Goal: Task Accomplishment & Management: Complete application form

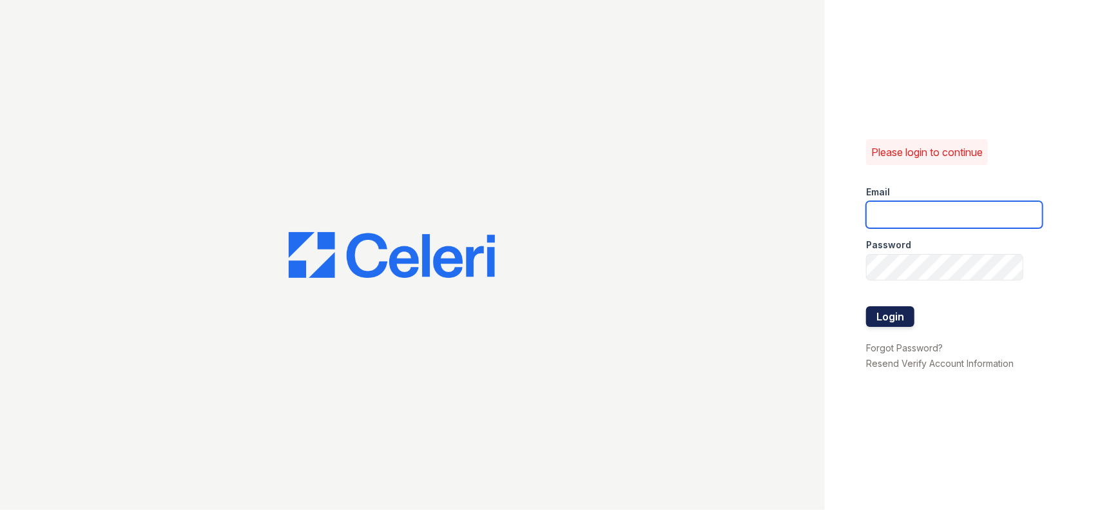
type input "[PERSON_NAME][EMAIL_ADDRESS][PERSON_NAME][DOMAIN_NAME]"
click at [900, 311] on button "Login" at bounding box center [890, 316] width 48 height 21
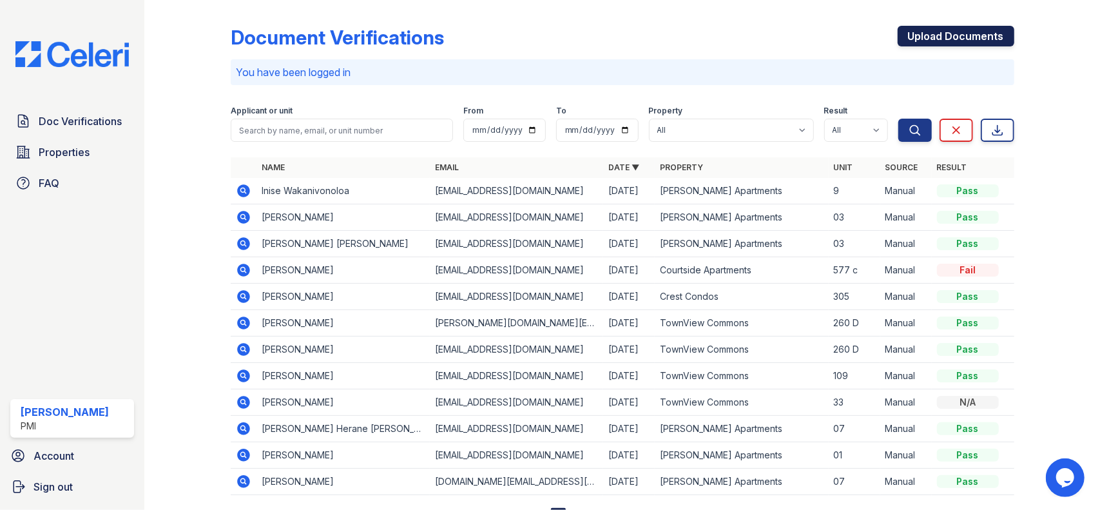
click at [927, 37] on link "Upload Documents" at bounding box center [956, 36] width 117 height 21
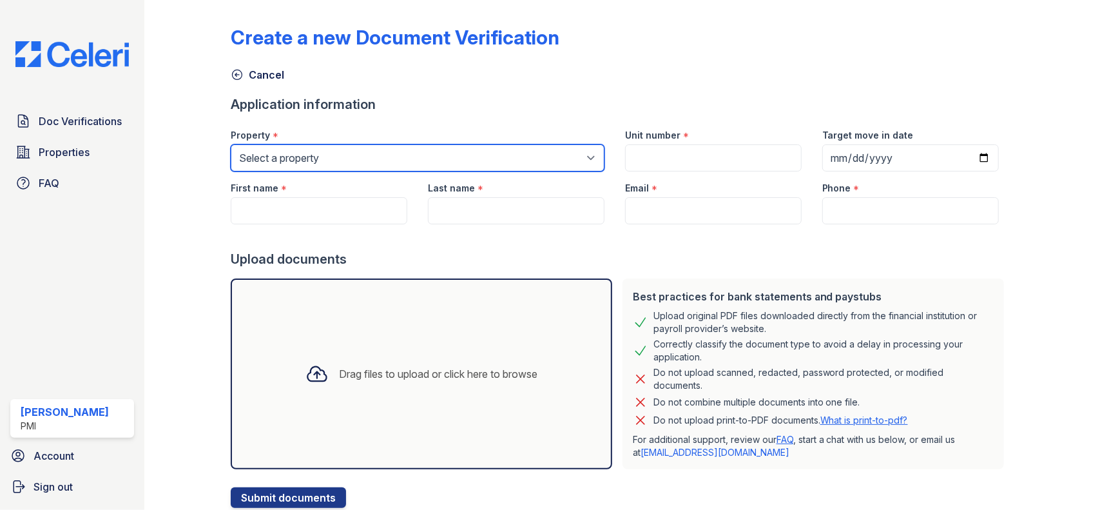
drag, startPoint x: 276, startPoint y: 153, endPoint x: 257, endPoint y: 159, distance: 19.8
click at [258, 155] on select "Select a property [GEOGRAPHIC_DATA] Apartments Crest Condos [GEOGRAPHIC_DATA] […" at bounding box center [418, 157] width 374 height 27
select select "2109"
click at [231, 144] on select "Select a property [GEOGRAPHIC_DATA] Apartments Crest Condos [GEOGRAPHIC_DATA] […" at bounding box center [418, 157] width 374 height 27
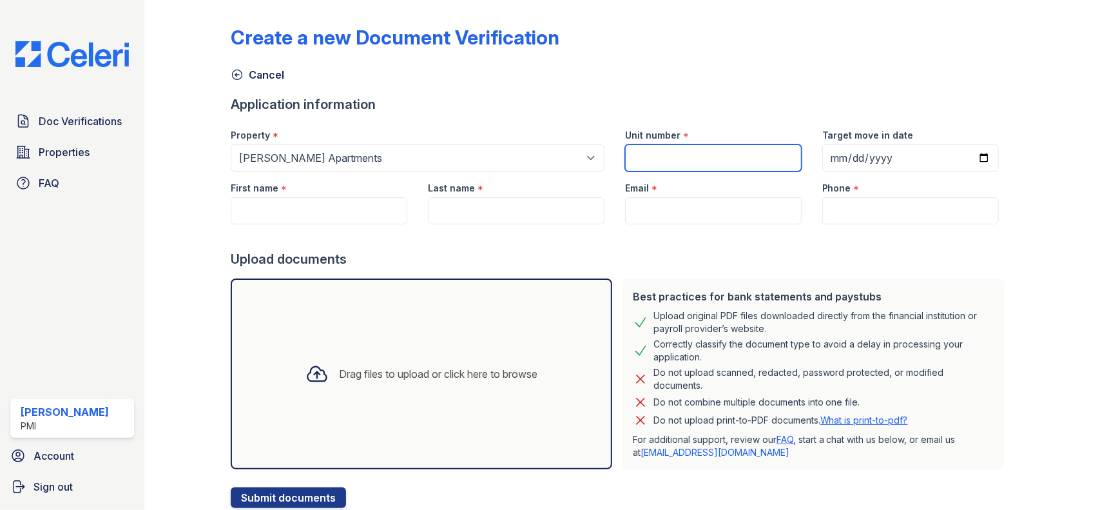
click at [688, 163] on input "Unit number" at bounding box center [713, 157] width 177 height 27
type input "09"
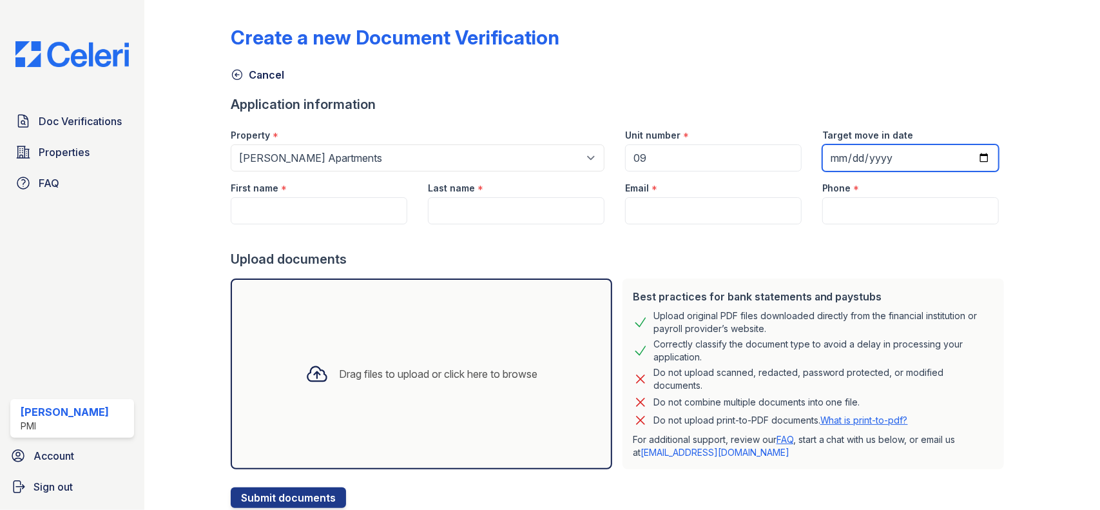
click at [876, 162] on input "Target move in date" at bounding box center [910, 157] width 177 height 27
click at [826, 162] on input "Target move in date" at bounding box center [910, 157] width 177 height 27
type input "[DATE]"
type input "0025-10-15"
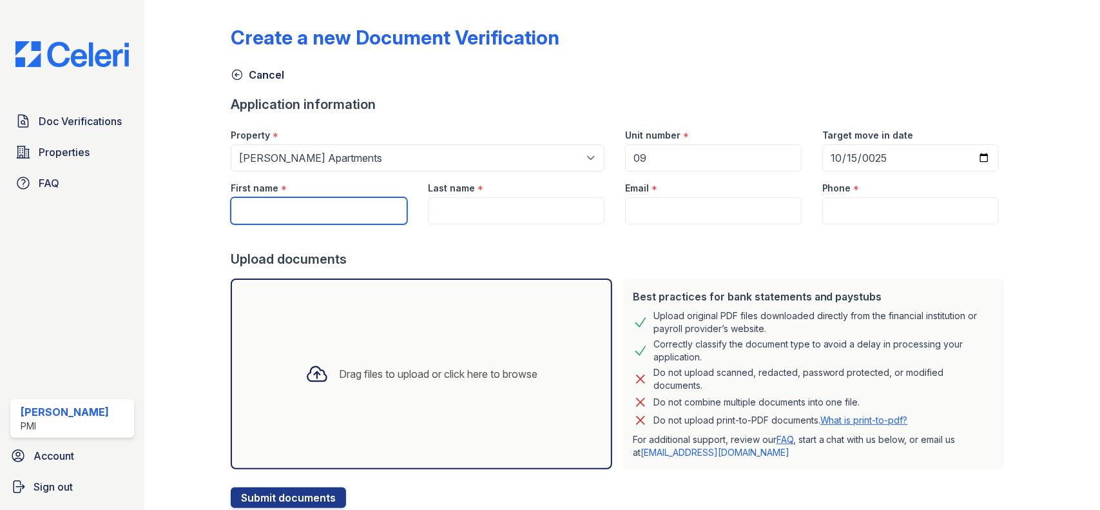
click at [314, 208] on input "First name" at bounding box center [319, 210] width 177 height 27
paste input "[PERSON_NAME] Wakanivonoloa"
type input "[PERSON_NAME] Wakanivonoloa"
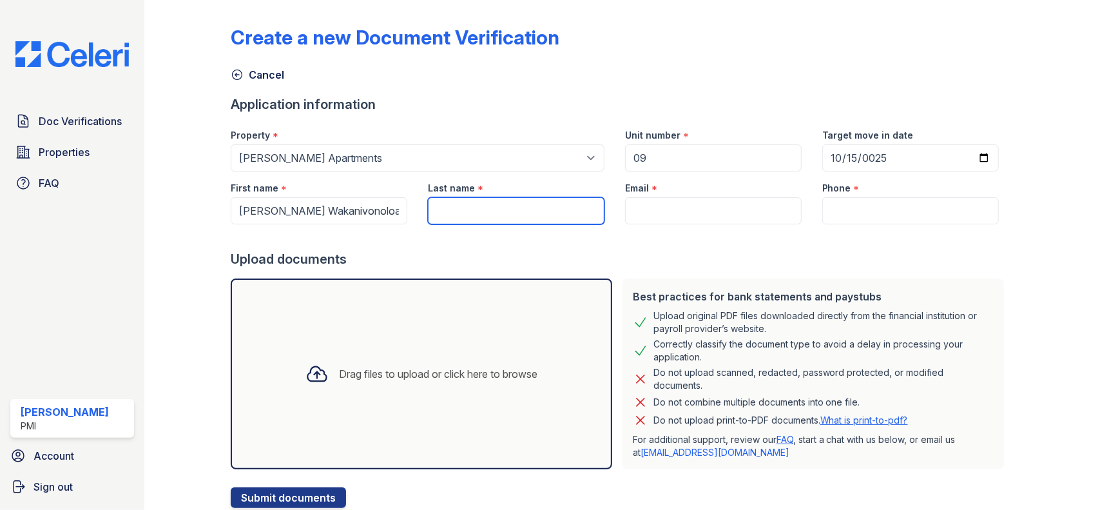
paste input "[PERSON_NAME] Wakanivonoloa"
click at [468, 208] on input "[PERSON_NAME] Wakanivonoloa" at bounding box center [516, 210] width 177 height 27
drag, startPoint x: 468, startPoint y: 208, endPoint x: 425, endPoint y: 206, distance: 43.2
click at [428, 206] on input "[PERSON_NAME] Wakanivonoloa" at bounding box center [516, 210] width 177 height 27
click at [445, 205] on input "[PERSON_NAME] Wakanivonoloa" at bounding box center [516, 210] width 177 height 27
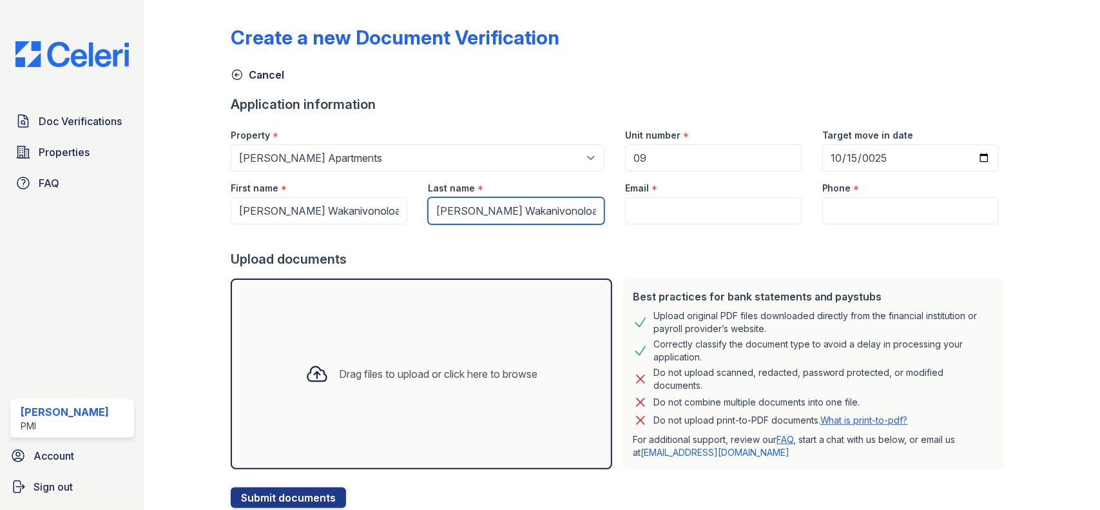
click at [469, 204] on input "[PERSON_NAME] Wakanivonoloa" at bounding box center [516, 210] width 177 height 27
type input "Wakanivonoloa"
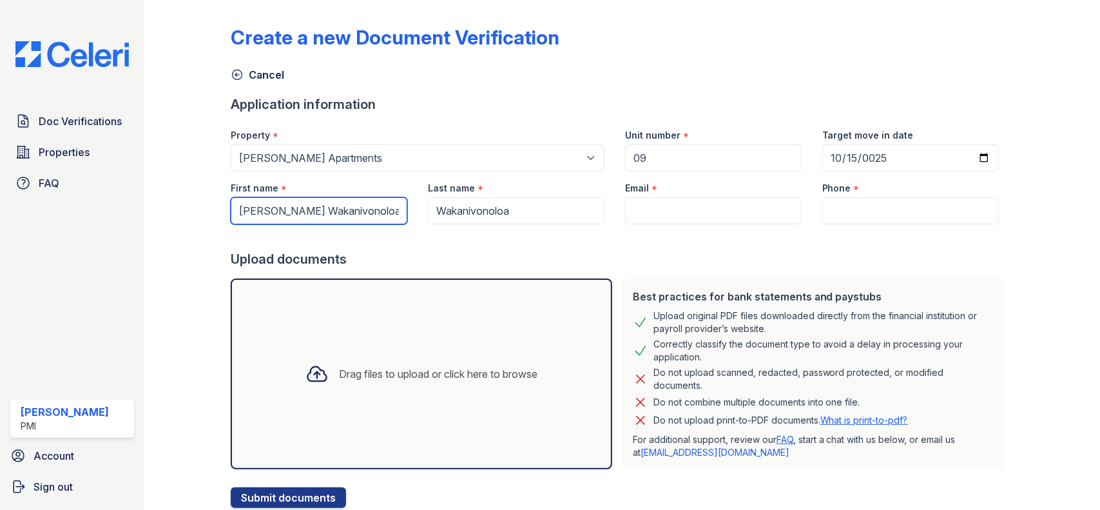
drag, startPoint x: 364, startPoint y: 211, endPoint x: 351, endPoint y: 207, distance: 13.5
click at [359, 209] on input "[PERSON_NAME] Wakanivonoloa" at bounding box center [319, 210] width 177 height 27
type input "Inise"
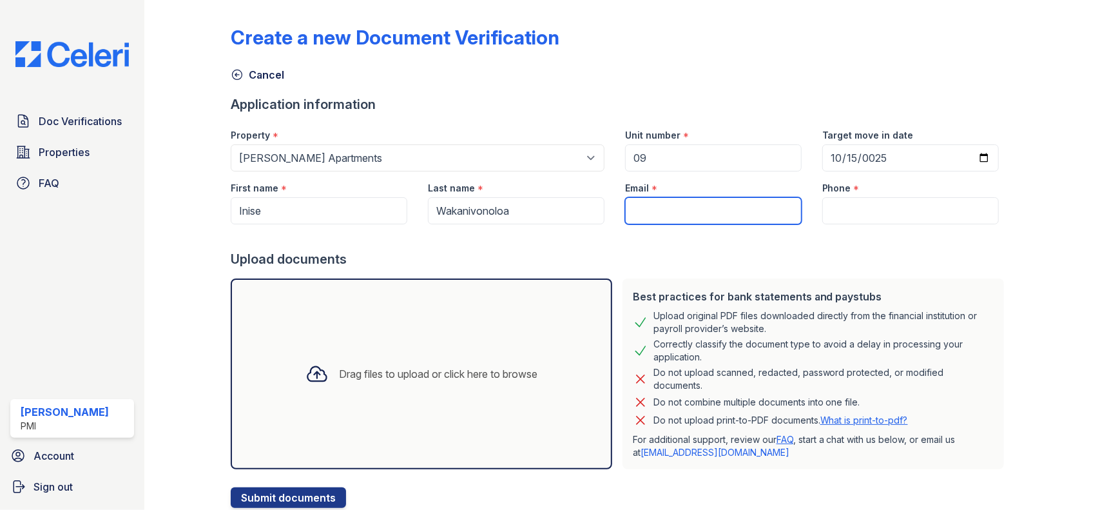
click at [681, 200] on input "Email" at bounding box center [713, 210] width 177 height 27
paste input "[EMAIL_ADDRESS][DOMAIN_NAME]"
type input "[EMAIL_ADDRESS][DOMAIN_NAME]"
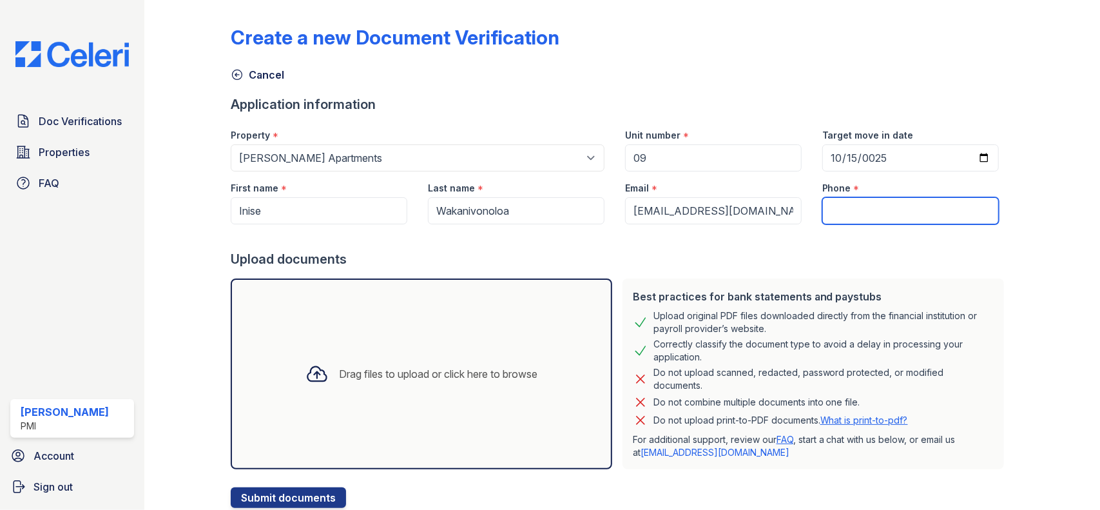
click at [830, 211] on input "Phone" at bounding box center [910, 210] width 177 height 27
paste input "[PHONE_NUMBER]"
type input "[PHONE_NUMBER]"
click at [415, 380] on div "Drag files to upload or click here to browse" at bounding box center [438, 373] width 199 height 15
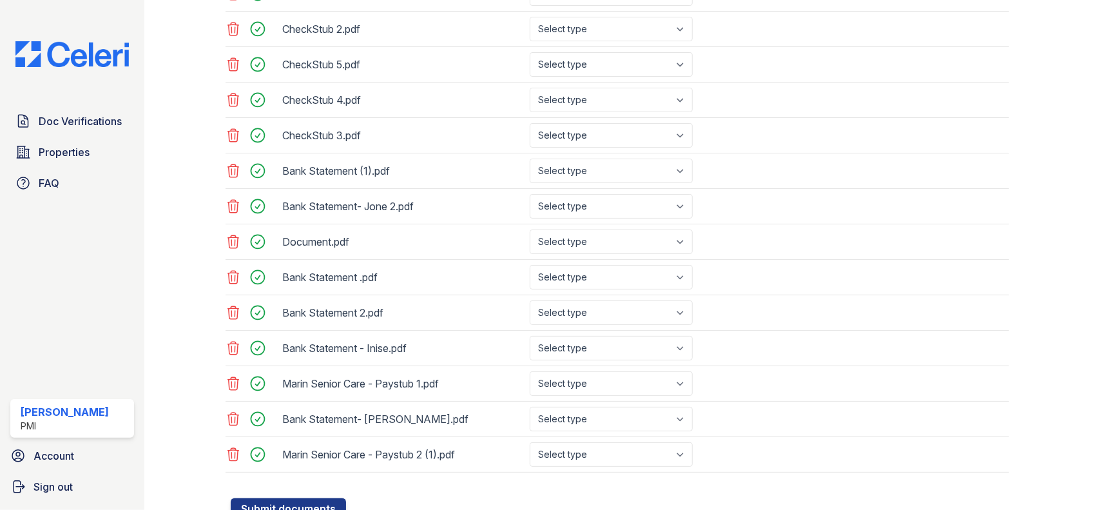
scroll to position [892, 0]
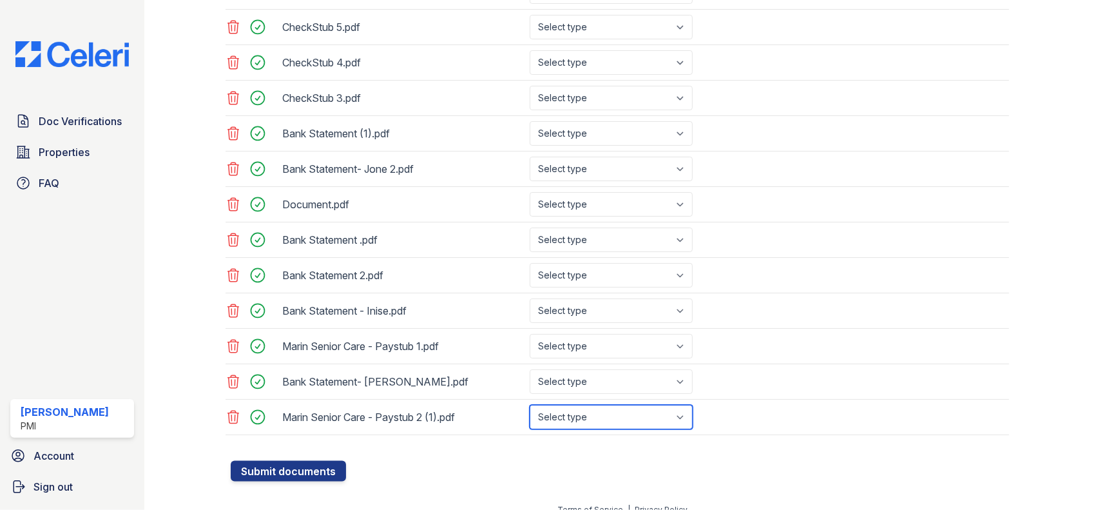
click at [677, 405] on select "Select type Paystub Bank Statement Offer Letter Tax Documents Benefit Award Let…" at bounding box center [611, 417] width 163 height 24
select select "paystub"
click at [530, 405] on select "Select type Paystub Bank Statement Offer Letter Tax Documents Benefit Award Let…" at bounding box center [611, 417] width 163 height 24
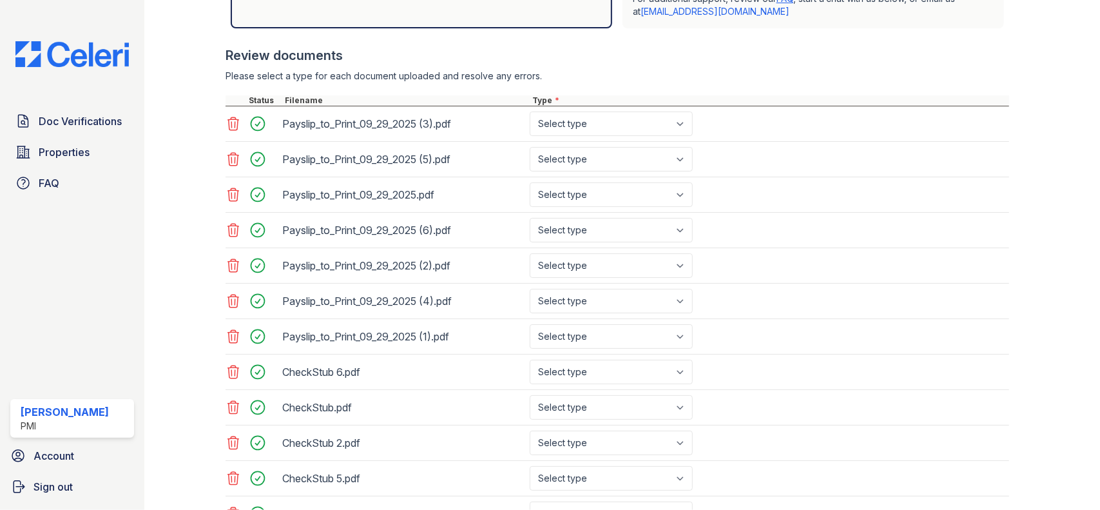
scroll to position [376, 0]
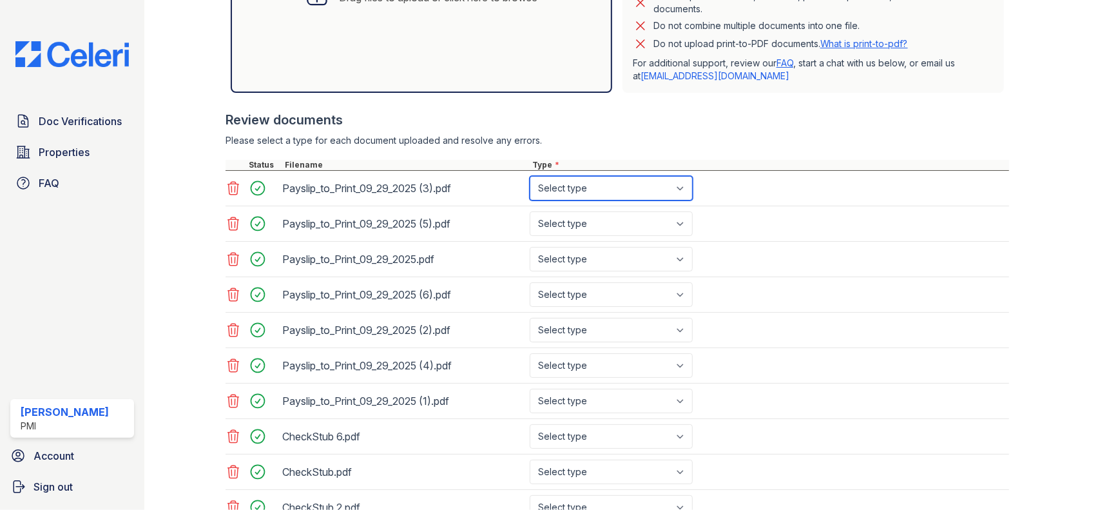
click at [587, 182] on select "Select type Paystub Bank Statement Offer Letter Tax Documents Benefit Award Let…" at bounding box center [611, 188] width 163 height 24
select select "paystub"
click at [530, 176] on select "Select type Paystub Bank Statement Offer Letter Tax Documents Benefit Award Let…" at bounding box center [611, 188] width 163 height 24
drag, startPoint x: 567, startPoint y: 201, endPoint x: 563, endPoint y: 216, distance: 15.2
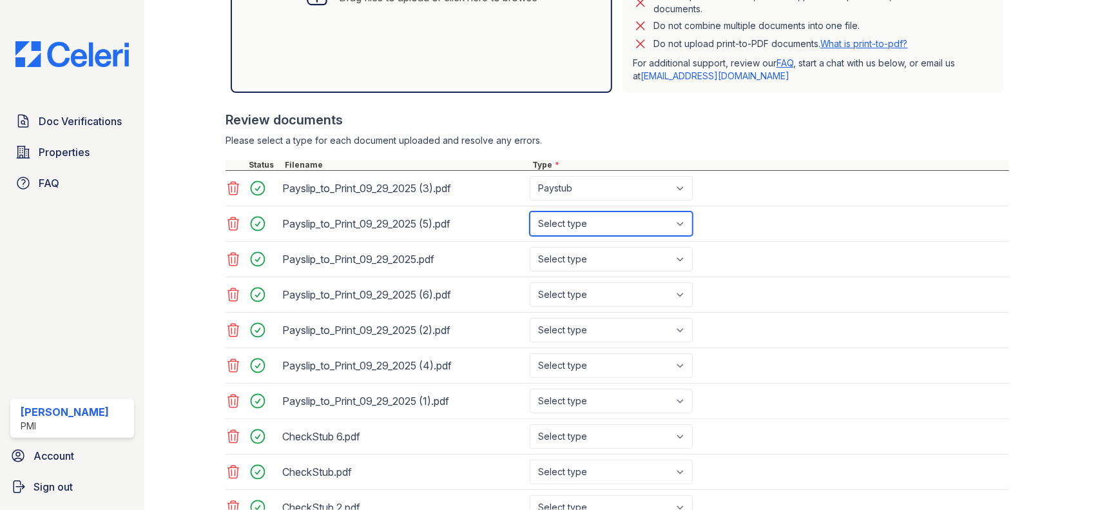
drag, startPoint x: 563, startPoint y: 220, endPoint x: 563, endPoint y: 232, distance: 12.3
click at [563, 221] on select "Select type Paystub Bank Statement Offer Letter Tax Documents Benefit Award Let…" at bounding box center [611, 223] width 163 height 24
select select "paystub"
click at [530, 211] on select "Select type Paystub Bank Statement Offer Letter Tax Documents Benefit Award Let…" at bounding box center [611, 223] width 163 height 24
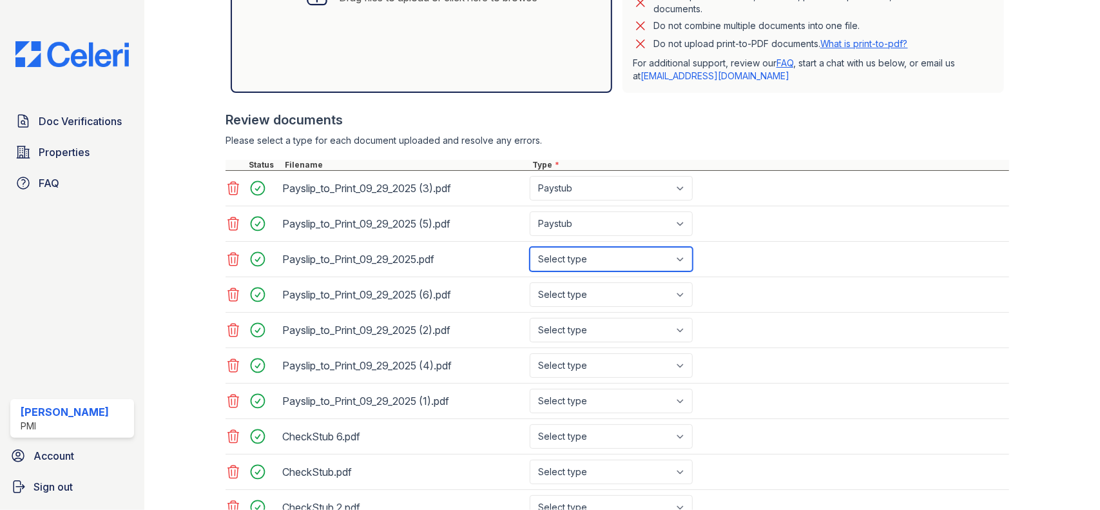
click at [561, 265] on select "Select type Paystub Bank Statement Offer Letter Tax Documents Benefit Award Let…" at bounding box center [611, 259] width 163 height 24
select select "paystub"
click at [530, 247] on select "Select type Paystub Bank Statement Offer Letter Tax Documents Benefit Award Let…" at bounding box center [611, 259] width 163 height 24
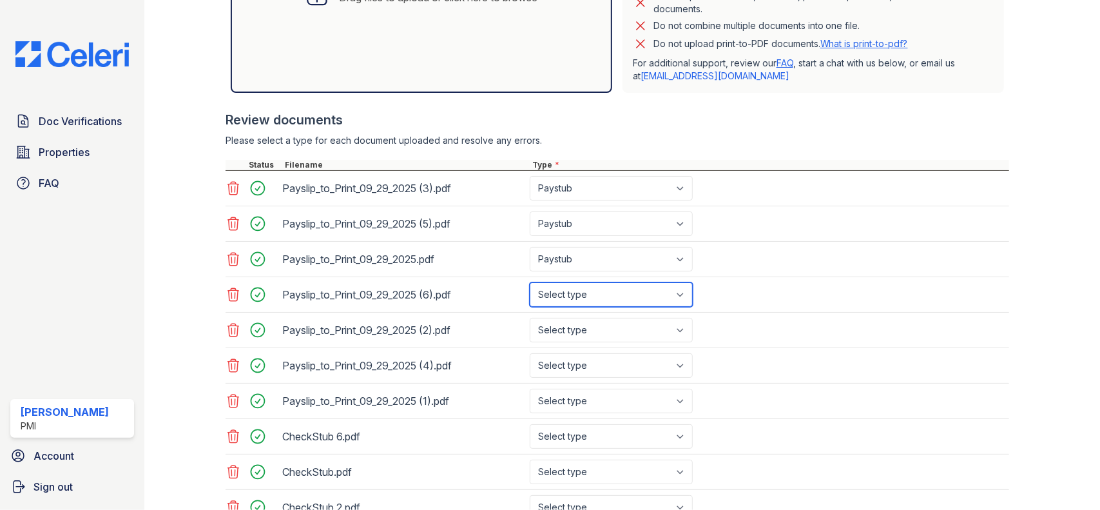
click at [557, 289] on select "Select type Paystub Bank Statement Offer Letter Tax Documents Benefit Award Let…" at bounding box center [611, 294] width 163 height 24
select select "paystub"
click at [530, 282] on select "Select type Paystub Bank Statement Offer Letter Tax Documents Benefit Award Let…" at bounding box center [611, 294] width 163 height 24
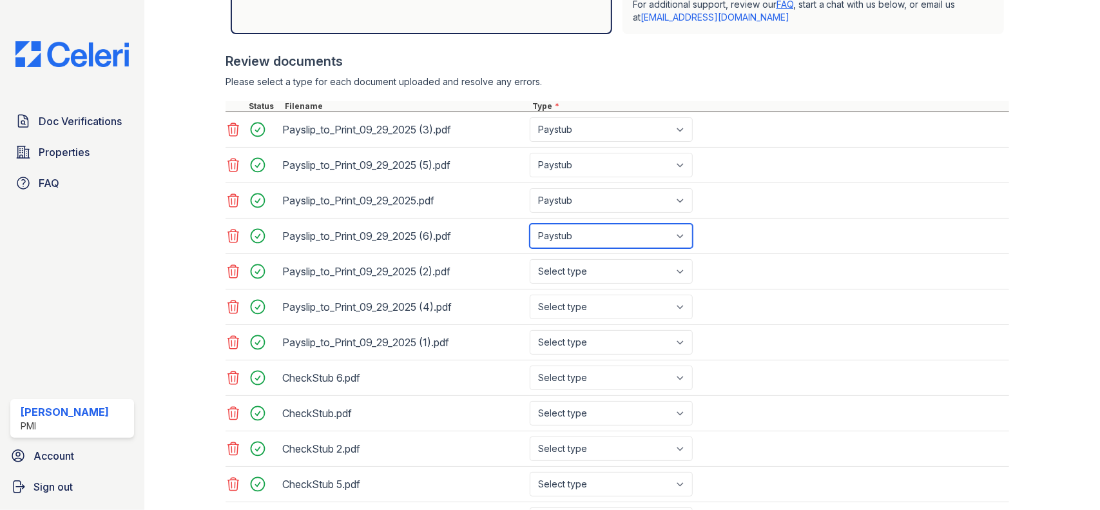
scroll to position [505, 0]
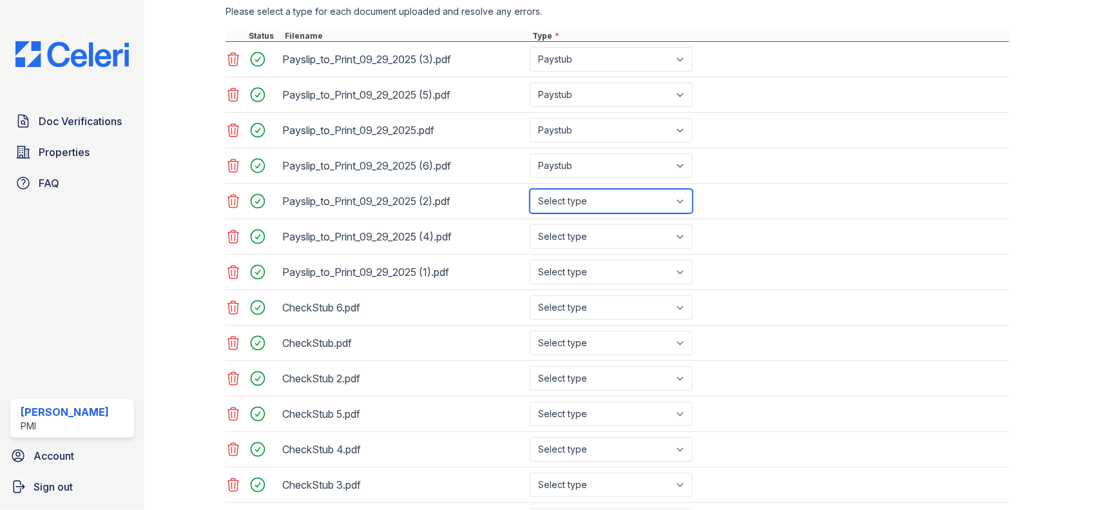
drag, startPoint x: 565, startPoint y: 191, endPoint x: 565, endPoint y: 199, distance: 7.7
click at [565, 197] on select "Select type Paystub Bank Statement Offer Letter Tax Documents Benefit Award Let…" at bounding box center [611, 201] width 163 height 24
select select "paystub"
click at [530, 189] on select "Select type Paystub Bank Statement Offer Letter Tax Documents Benefit Award Let…" at bounding box center [611, 201] width 163 height 24
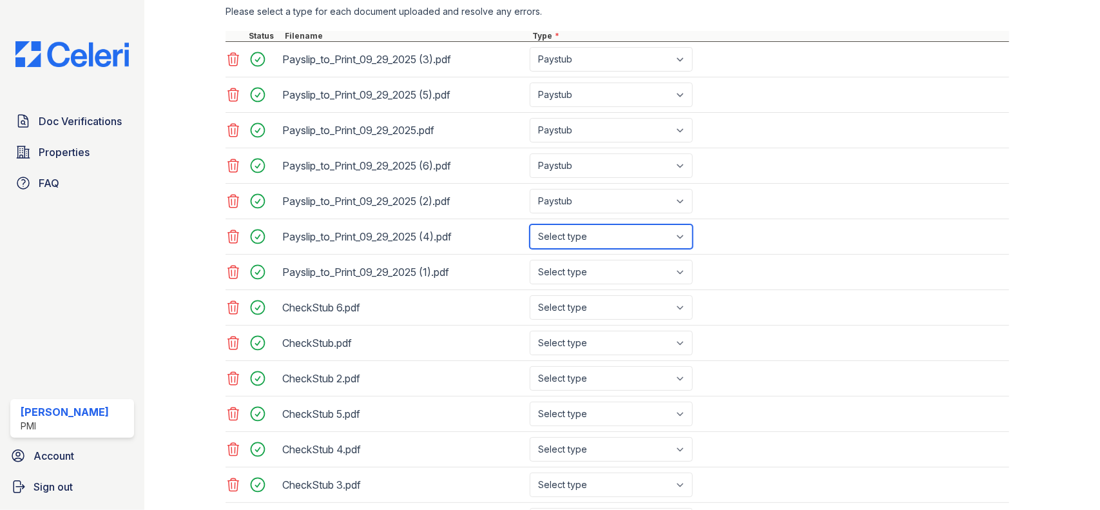
drag, startPoint x: 563, startPoint y: 228, endPoint x: 561, endPoint y: 235, distance: 8.0
click at [563, 229] on select "Select type Paystub Bank Statement Offer Letter Tax Documents Benefit Award Let…" at bounding box center [611, 236] width 163 height 24
select select "paystub"
click at [530, 224] on select "Select type Paystub Bank Statement Offer Letter Tax Documents Benefit Award Let…" at bounding box center [611, 236] width 163 height 24
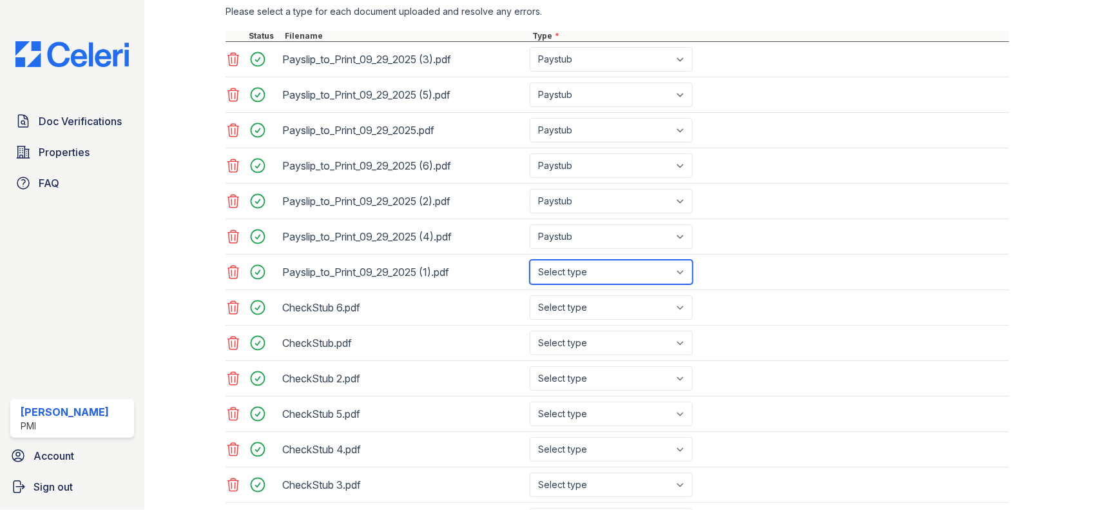
click at [564, 266] on select "Select type Paystub Bank Statement Offer Letter Tax Documents Benefit Award Let…" at bounding box center [611, 272] width 163 height 24
select select "paystub"
click at [530, 260] on select "Select type Paystub Bank Statement Offer Letter Tax Documents Benefit Award Let…" at bounding box center [611, 272] width 163 height 24
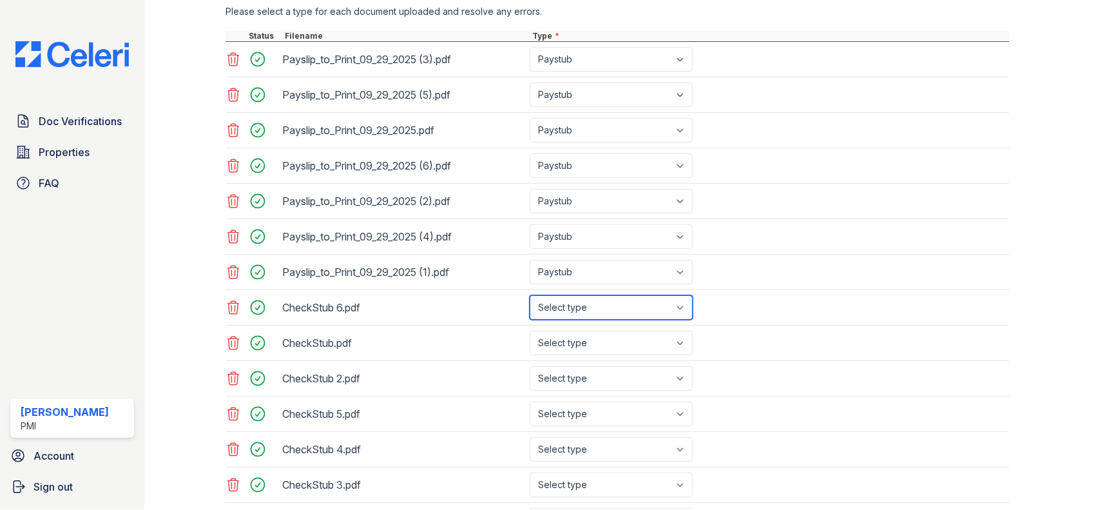
click at [568, 304] on select "Select type Paystub Bank Statement Offer Letter Tax Documents Benefit Award Let…" at bounding box center [611, 307] width 163 height 24
select select "paystub"
click at [530, 295] on select "Select type Paystub Bank Statement Offer Letter Tax Documents Benefit Award Let…" at bounding box center [611, 307] width 163 height 24
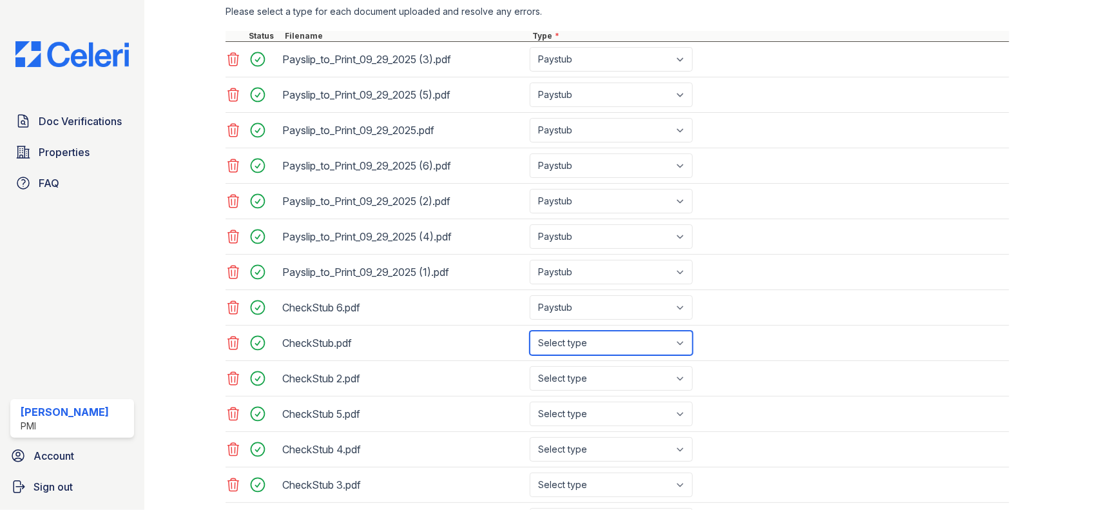
drag, startPoint x: 570, startPoint y: 333, endPoint x: 559, endPoint y: 344, distance: 16.0
click at [570, 333] on select "Select type Paystub Bank Statement Offer Letter Tax Documents Benefit Award Let…" at bounding box center [611, 343] width 163 height 24
select select "paystub"
click at [530, 331] on select "Select type Paystub Bank Statement Offer Letter Tax Documents Benefit Award Let…" at bounding box center [611, 343] width 163 height 24
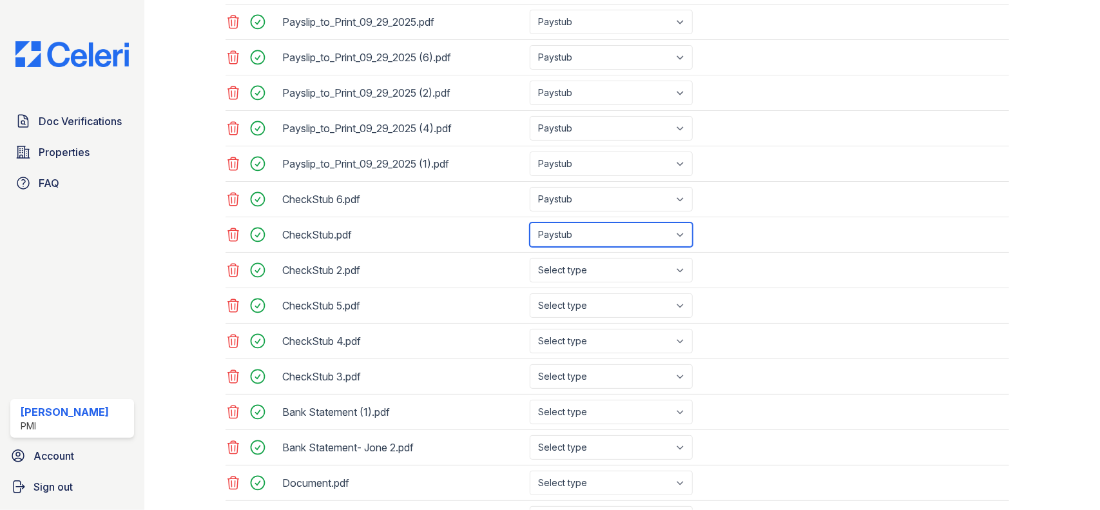
scroll to position [699, 0]
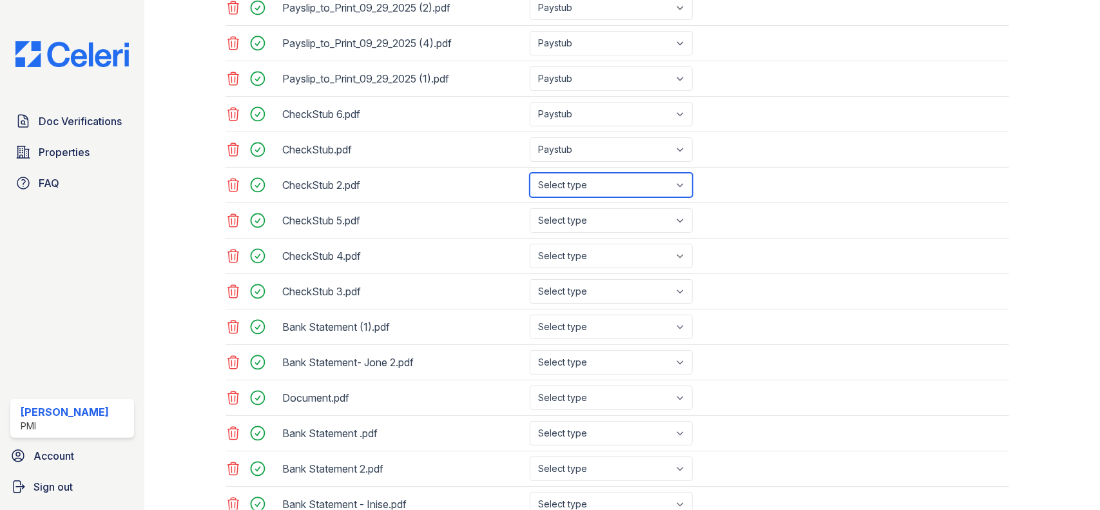
click at [575, 180] on select "Select type Paystub Bank Statement Offer Letter Tax Documents Benefit Award Let…" at bounding box center [611, 185] width 163 height 24
select select "paystub"
click at [530, 173] on select "Select type Paystub Bank Statement Offer Letter Tax Documents Benefit Award Let…" at bounding box center [611, 185] width 163 height 24
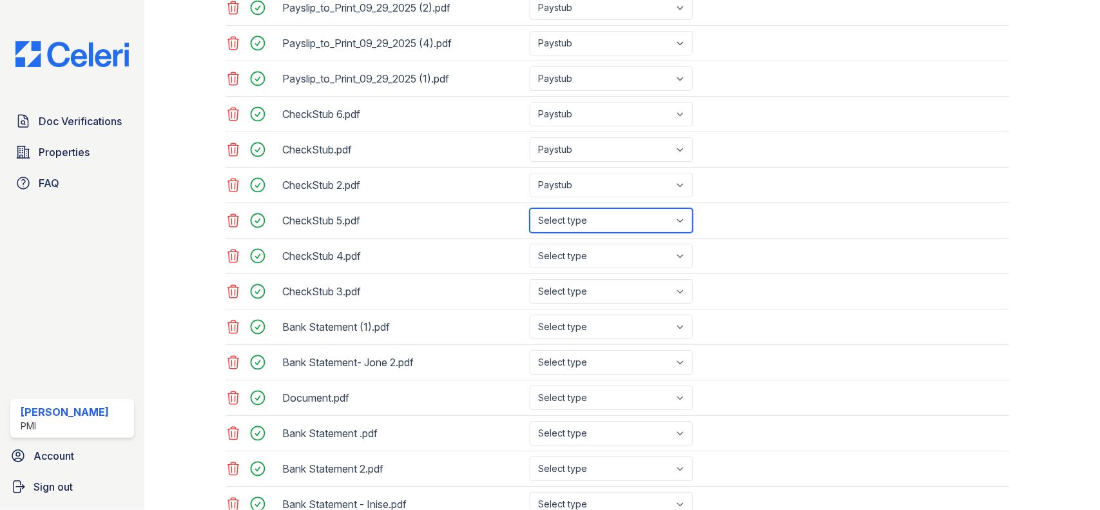
click at [561, 224] on select "Select type Paystub Bank Statement Offer Letter Tax Documents Benefit Award Let…" at bounding box center [611, 220] width 163 height 24
select select "paystub"
click at [530, 208] on select "Select type Paystub Bank Statement Offer Letter Tax Documents Benefit Award Let…" at bounding box center [611, 220] width 163 height 24
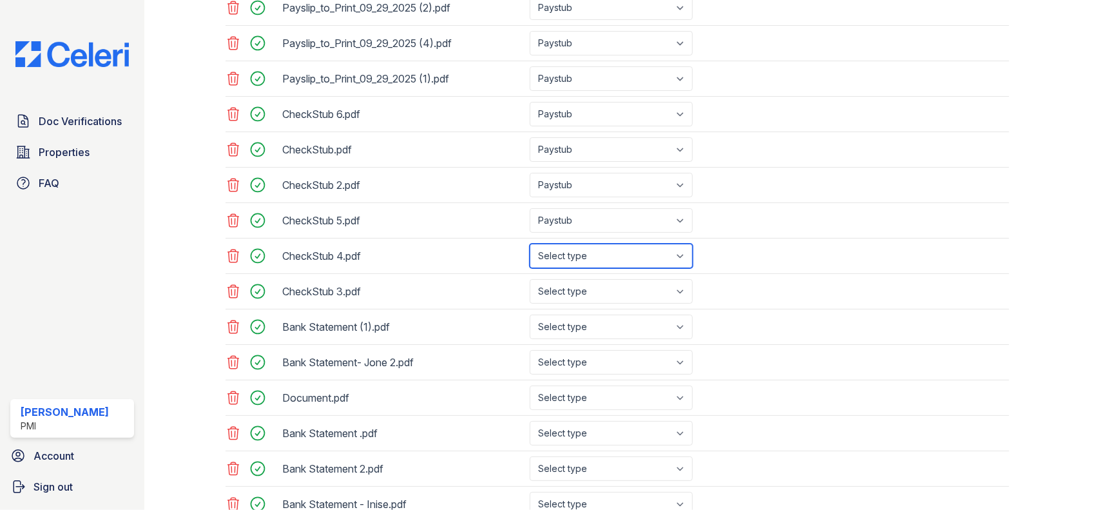
drag, startPoint x: 559, startPoint y: 244, endPoint x: 557, endPoint y: 255, distance: 11.3
click at [559, 247] on select "Select type Paystub Bank Statement Offer Letter Tax Documents Benefit Award Let…" at bounding box center [611, 256] width 163 height 24
select select "paystub"
click at [530, 244] on select "Select type Paystub Bank Statement Offer Letter Tax Documents Benefit Award Let…" at bounding box center [611, 256] width 163 height 24
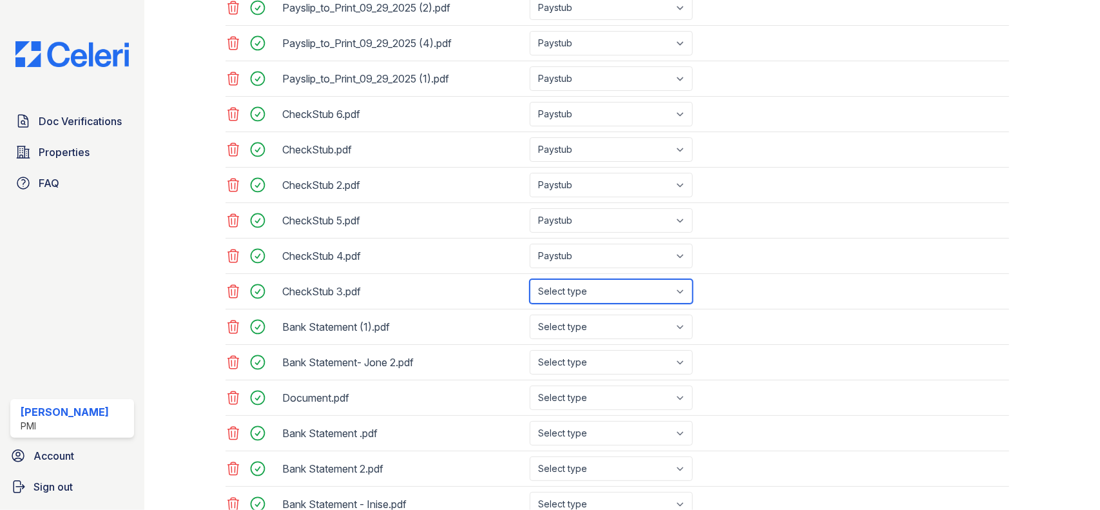
click at [567, 287] on select "Select type Paystub Bank Statement Offer Letter Tax Documents Benefit Award Let…" at bounding box center [611, 291] width 163 height 24
select select "paystub"
click at [530, 279] on select "Select type Paystub Bank Statement Offer Letter Tax Documents Benefit Award Let…" at bounding box center [611, 291] width 163 height 24
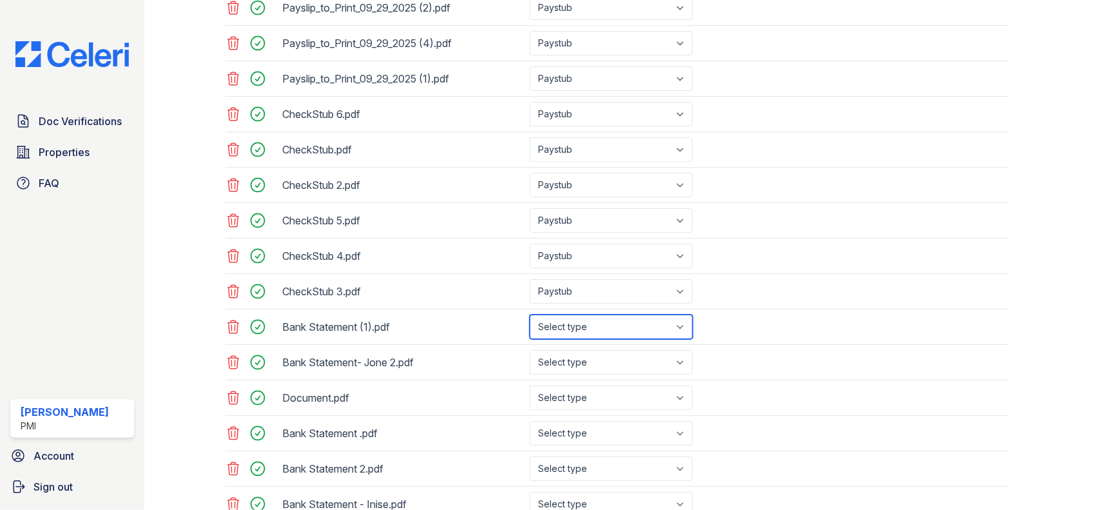
click at [570, 319] on select "Select type Paystub Bank Statement Offer Letter Tax Documents Benefit Award Let…" at bounding box center [611, 327] width 163 height 24
select select "bank_statement"
click at [530, 315] on select "Select type Paystub Bank Statement Offer Letter Tax Documents Benefit Award Let…" at bounding box center [611, 327] width 163 height 24
click at [584, 350] on select "Select type Paystub Bank Statement Offer Letter Tax Documents Benefit Award Let…" at bounding box center [611, 362] width 163 height 24
select select "bank_statement"
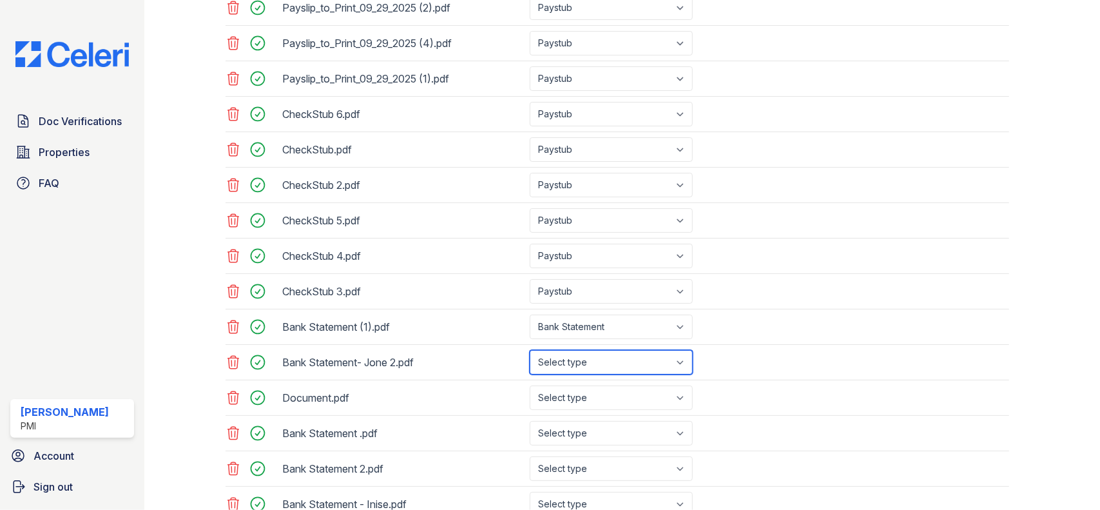
click at [530, 350] on select "Select type Paystub Bank Statement Offer Letter Tax Documents Benefit Award Let…" at bounding box center [611, 362] width 163 height 24
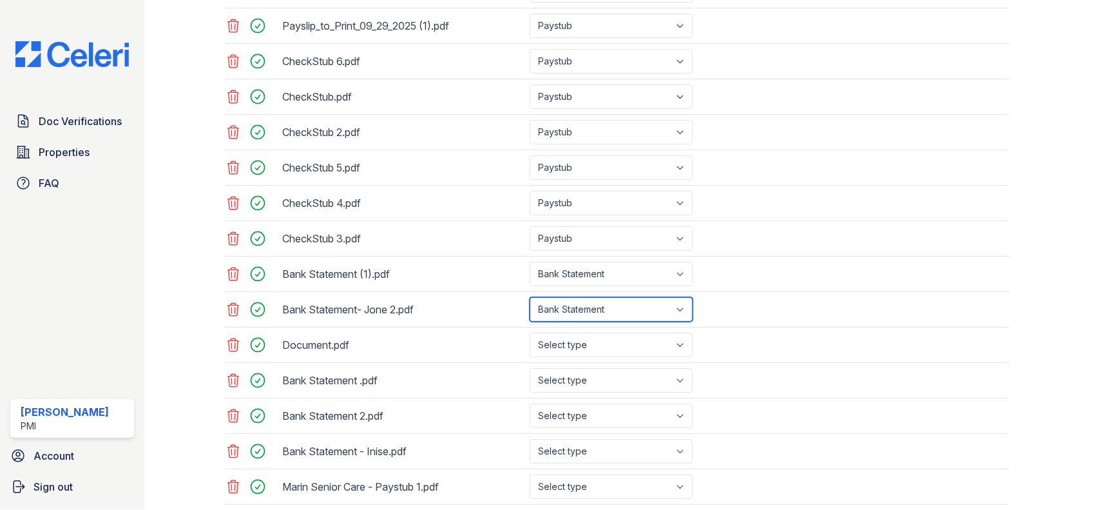
scroll to position [828, 0]
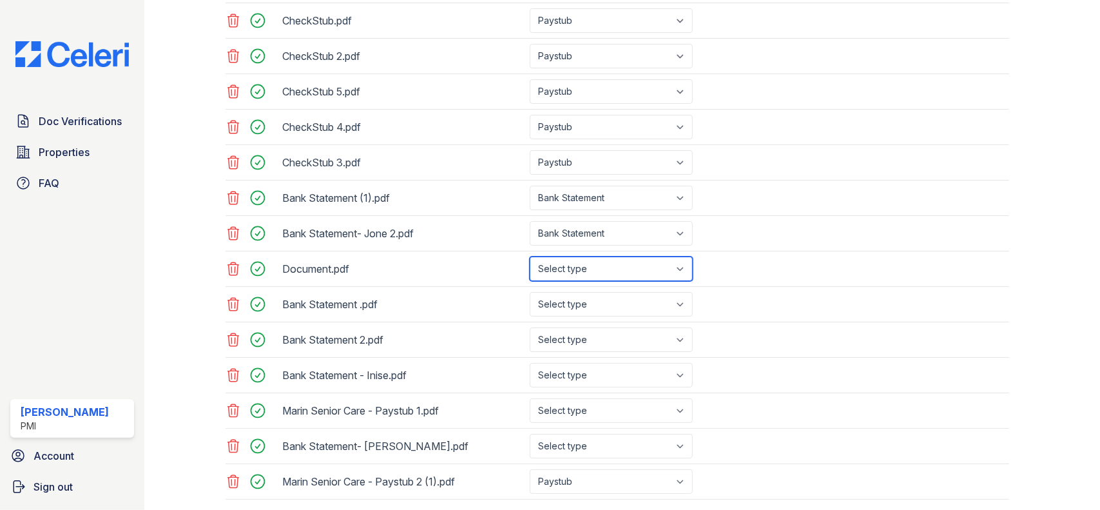
click at [607, 263] on select "Select type Paystub Bank Statement Offer Letter Tax Documents Benefit Award Let…" at bounding box center [611, 269] width 163 height 24
select select "bank_statement"
click at [530, 257] on select "Select type Paystub Bank Statement Offer Letter Tax Documents Benefit Award Let…" at bounding box center [611, 269] width 163 height 24
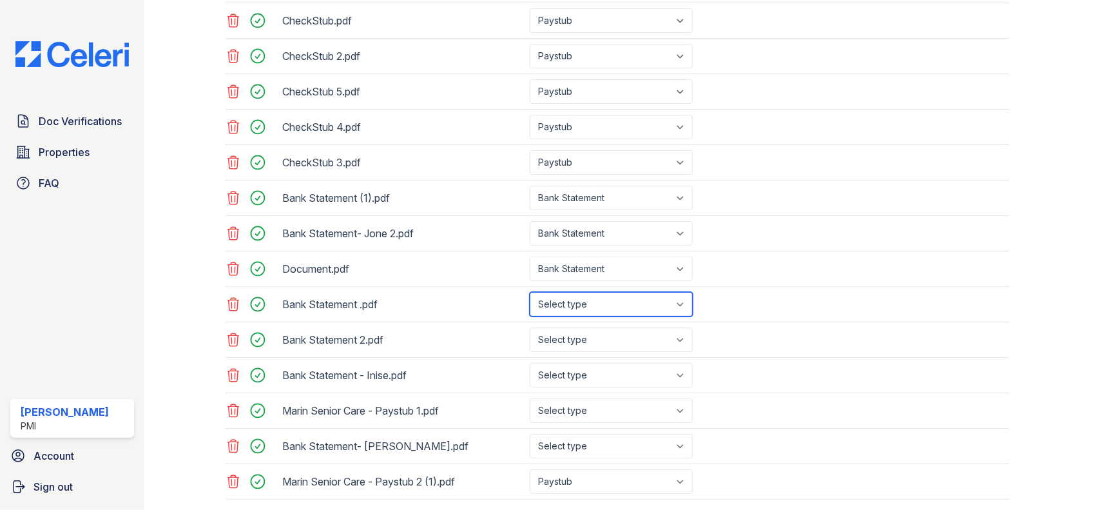
click at [584, 295] on select "Select type Paystub Bank Statement Offer Letter Tax Documents Benefit Award Let…" at bounding box center [611, 304] width 163 height 24
select select "bank_statement"
click at [530, 292] on select "Select type Paystub Bank Statement Offer Letter Tax Documents Benefit Award Let…" at bounding box center [611, 304] width 163 height 24
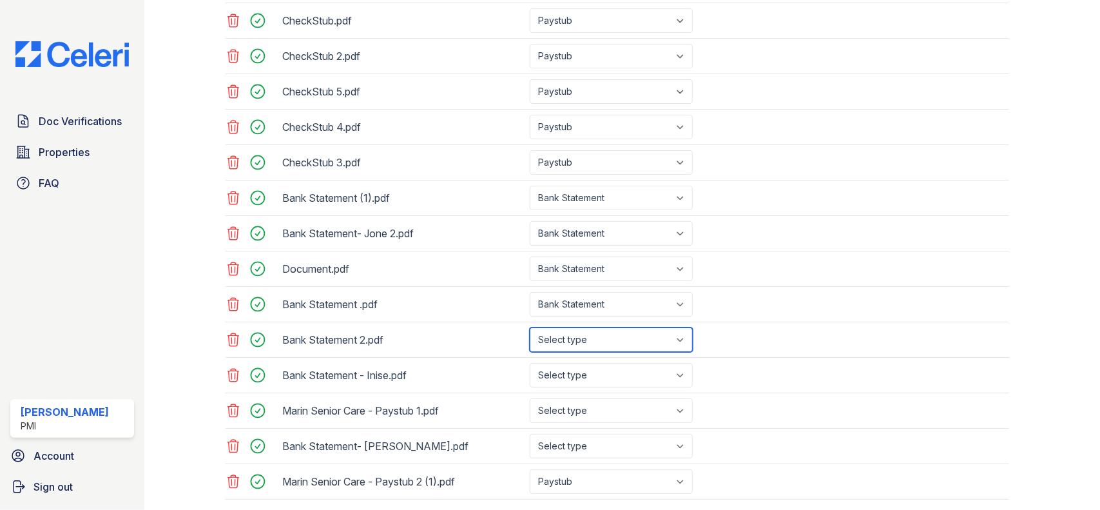
drag, startPoint x: 574, startPoint y: 323, endPoint x: 571, endPoint y: 338, distance: 15.0
click at [574, 328] on select "Select type Paystub Bank Statement Offer Letter Tax Documents Benefit Award Let…" at bounding box center [611, 339] width 163 height 24
select select "bank_statement"
click at [530, 327] on select "Select type Paystub Bank Statement Offer Letter Tax Documents Benefit Award Let…" at bounding box center [611, 339] width 163 height 24
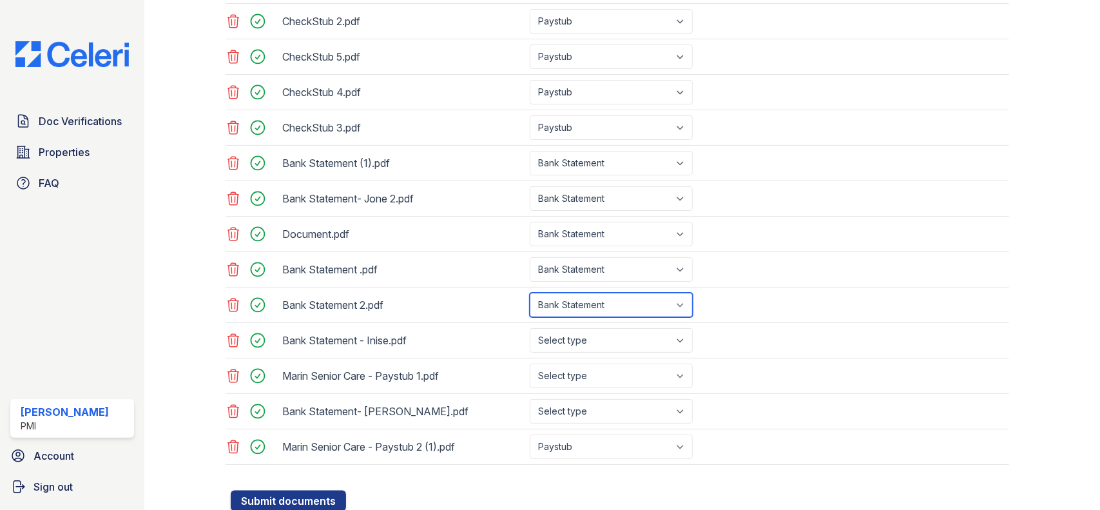
scroll to position [892, 0]
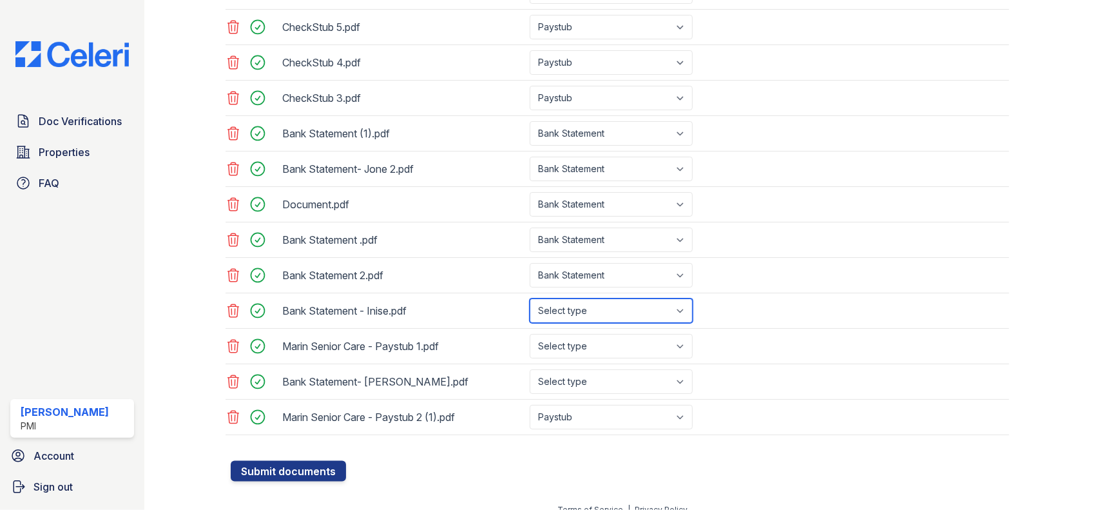
drag, startPoint x: 576, startPoint y: 294, endPoint x: 581, endPoint y: 307, distance: 14.3
click at [579, 302] on select "Select type Paystub Bank Statement Offer Letter Tax Documents Benefit Award Let…" at bounding box center [611, 310] width 163 height 24
select select "bank_statement"
click at [530, 298] on select "Select type Paystub Bank Statement Offer Letter Tax Documents Benefit Award Let…" at bounding box center [611, 310] width 163 height 24
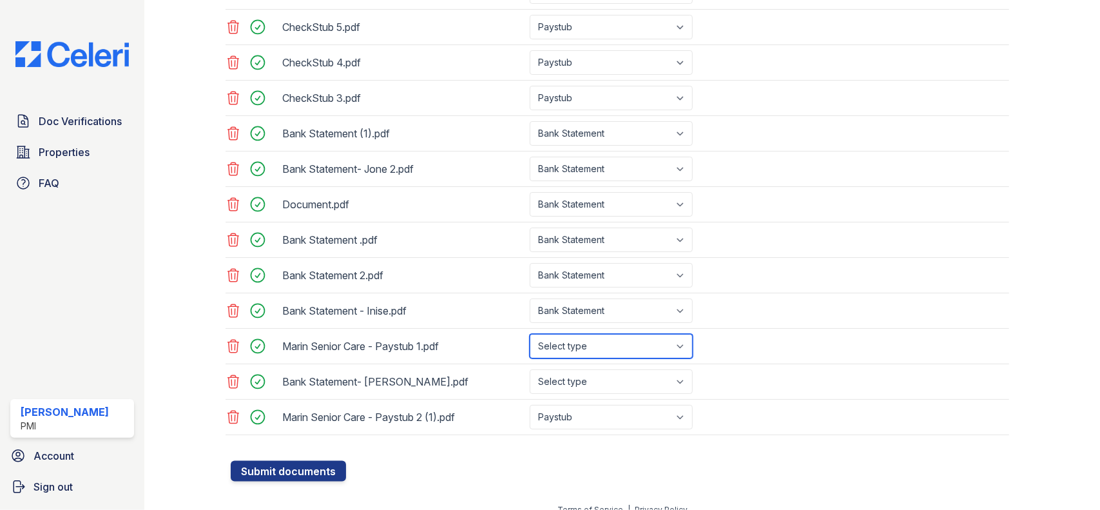
click at [587, 334] on select "Select type Paystub Bank Statement Offer Letter Tax Documents Benefit Award Let…" at bounding box center [611, 346] width 163 height 24
select select "paystub"
click at [530, 334] on select "Select type Paystub Bank Statement Offer Letter Tax Documents Benefit Award Let…" at bounding box center [611, 346] width 163 height 24
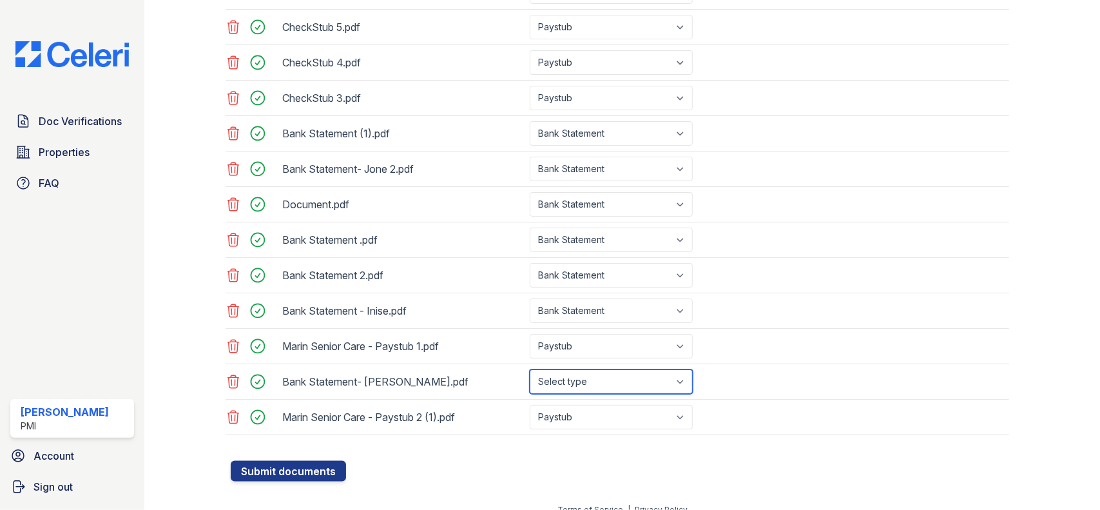
drag, startPoint x: 572, startPoint y: 369, endPoint x: 570, endPoint y: 378, distance: 8.5
click at [572, 373] on select "Select type Paystub Bank Statement Offer Letter Tax Documents Benefit Award Let…" at bounding box center [611, 381] width 163 height 24
select select "bank_statement"
click at [530, 369] on select "Select type Paystub Bank Statement Offer Letter Tax Documents Benefit Award Let…" at bounding box center [611, 381] width 163 height 24
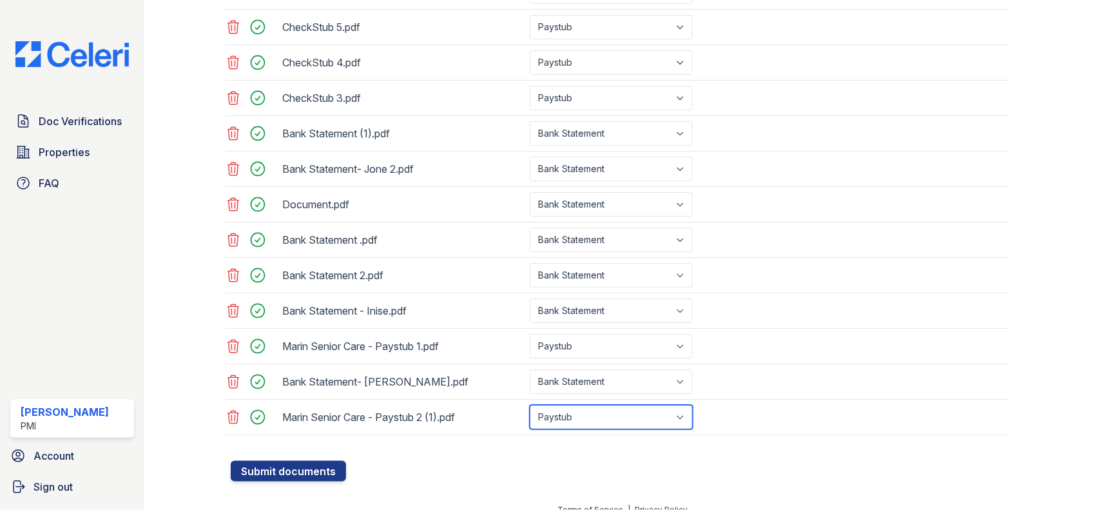
click at [579, 405] on select "Select type Paystub Bank Statement Offer Letter Tax Documents Benefit Award Let…" at bounding box center [611, 417] width 163 height 24
click at [530, 405] on select "Select type Paystub Bank Statement Offer Letter Tax Documents Benefit Award Let…" at bounding box center [611, 417] width 163 height 24
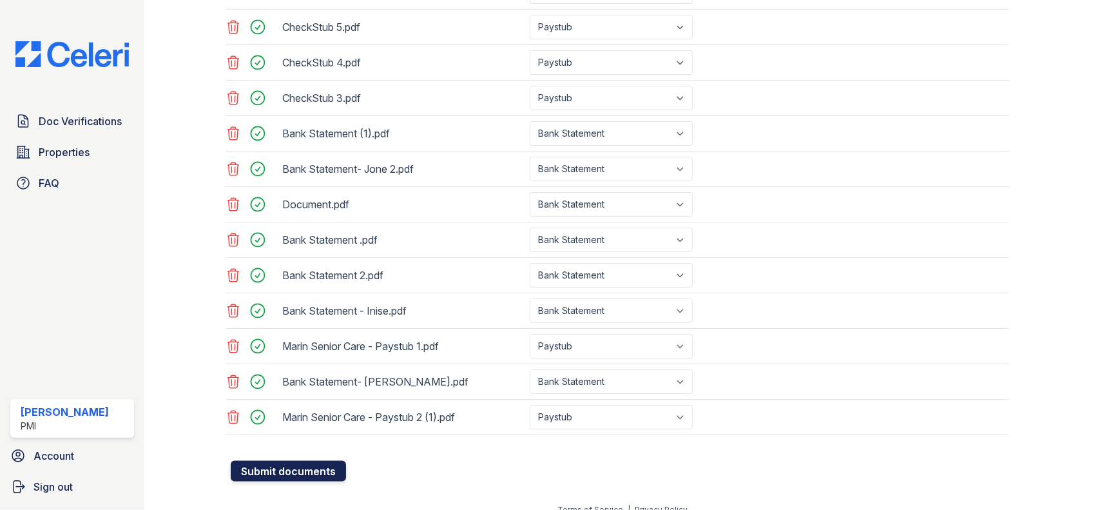
drag, startPoint x: 318, startPoint y: 457, endPoint x: 329, endPoint y: 454, distance: 10.6
click at [320, 461] on button "Submit documents" at bounding box center [288, 471] width 115 height 21
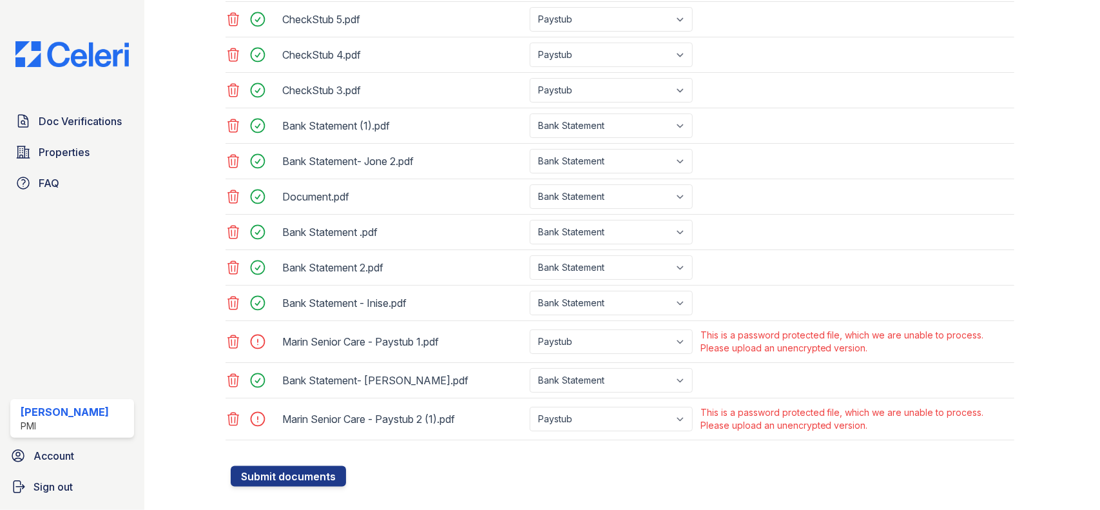
scroll to position [942, 0]
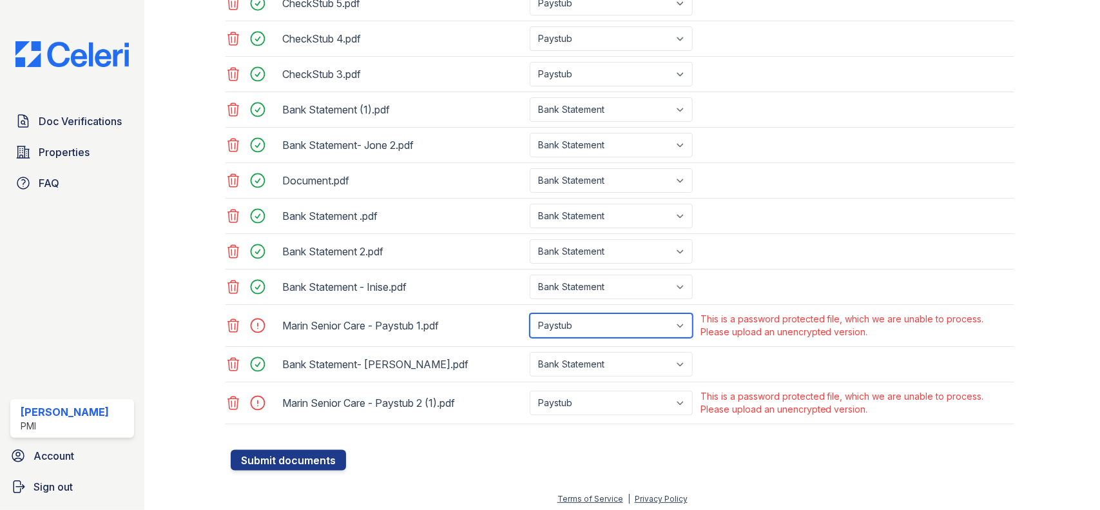
click at [682, 323] on select "Paystub Bank Statement Offer Letter Tax Documents Benefit Award Letter Investme…" at bounding box center [611, 325] width 163 height 24
click at [228, 319] on icon at bounding box center [233, 325] width 11 height 13
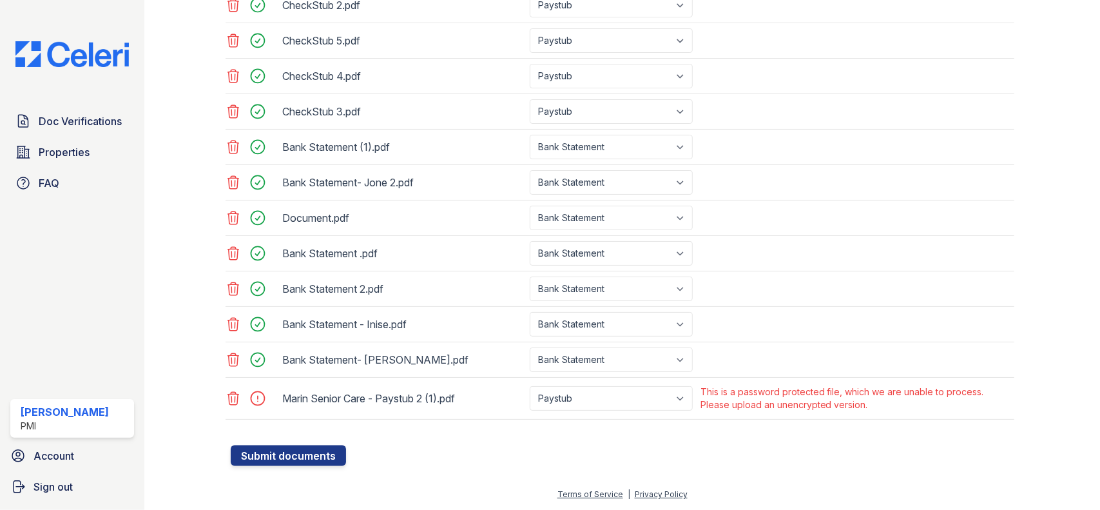
scroll to position [900, 0]
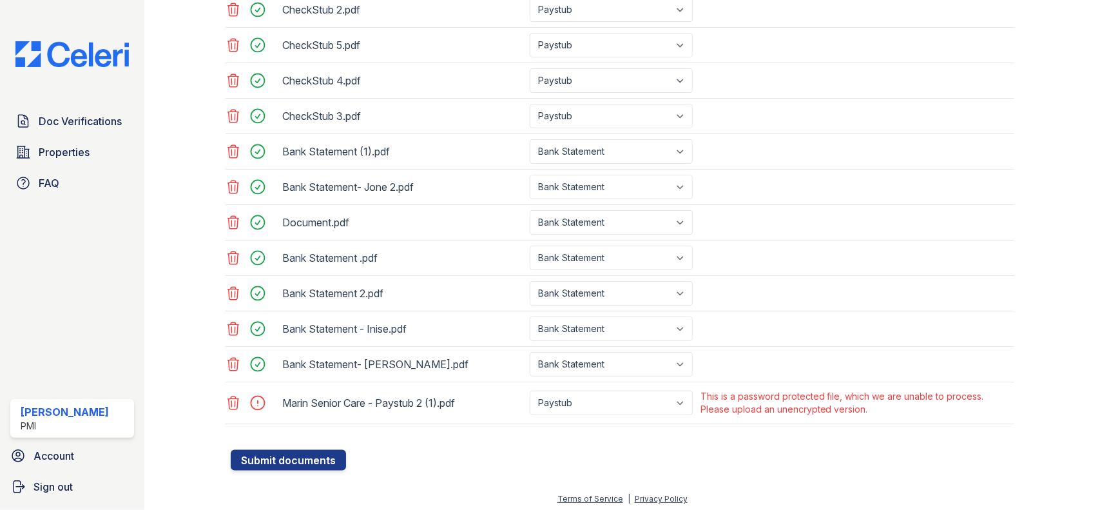
drag, startPoint x: 231, startPoint y: 398, endPoint x: 244, endPoint y: 427, distance: 30.9
click at [233, 400] on icon at bounding box center [233, 402] width 15 height 15
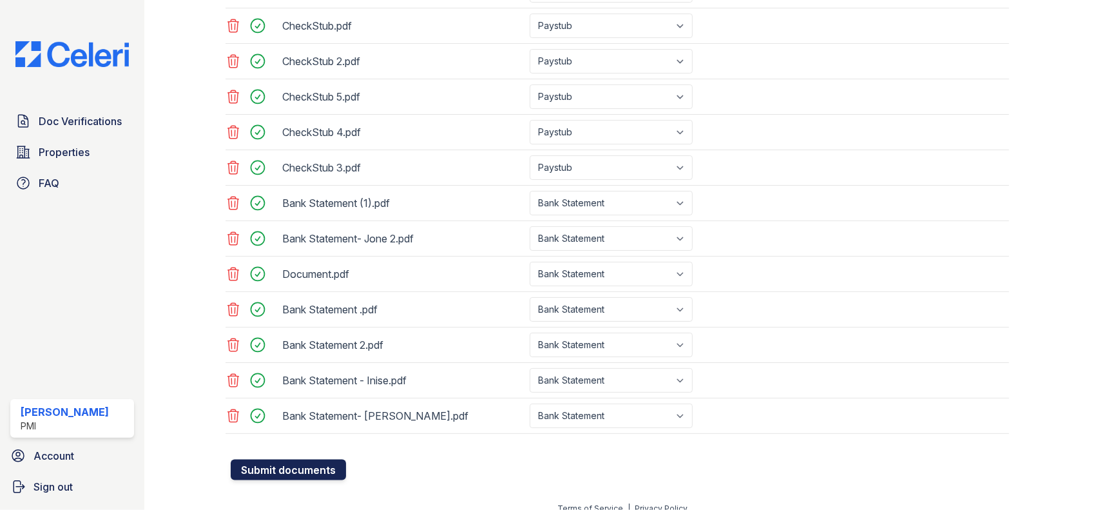
click at [313, 460] on button "Submit documents" at bounding box center [288, 470] width 115 height 21
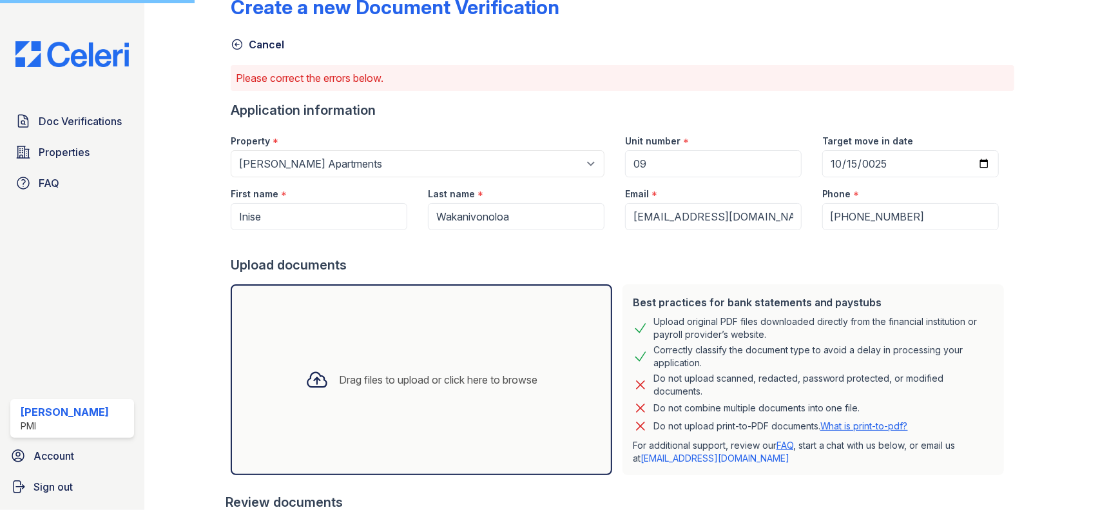
scroll to position [0, 0]
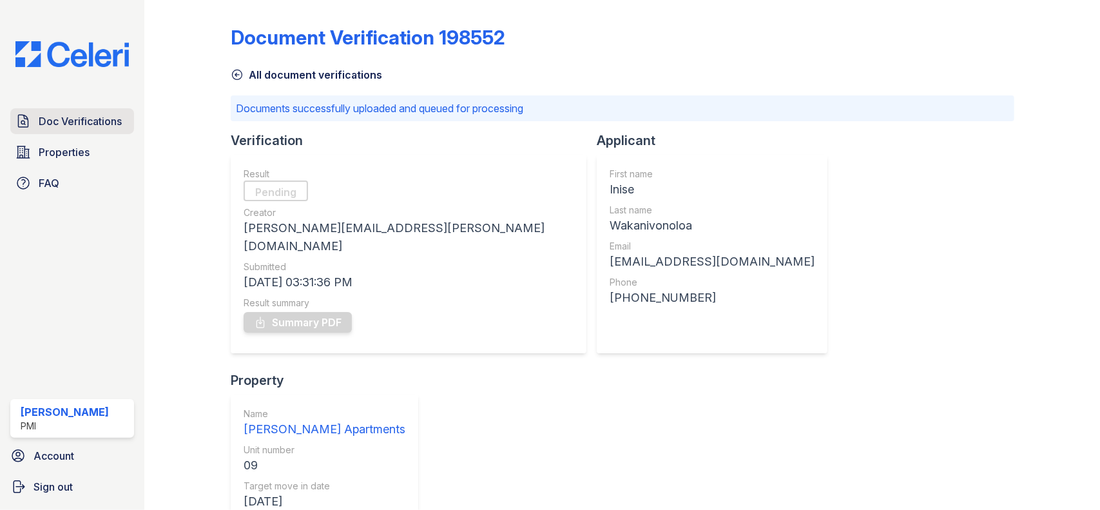
click at [63, 122] on span "Doc Verifications" at bounding box center [80, 120] width 83 height 15
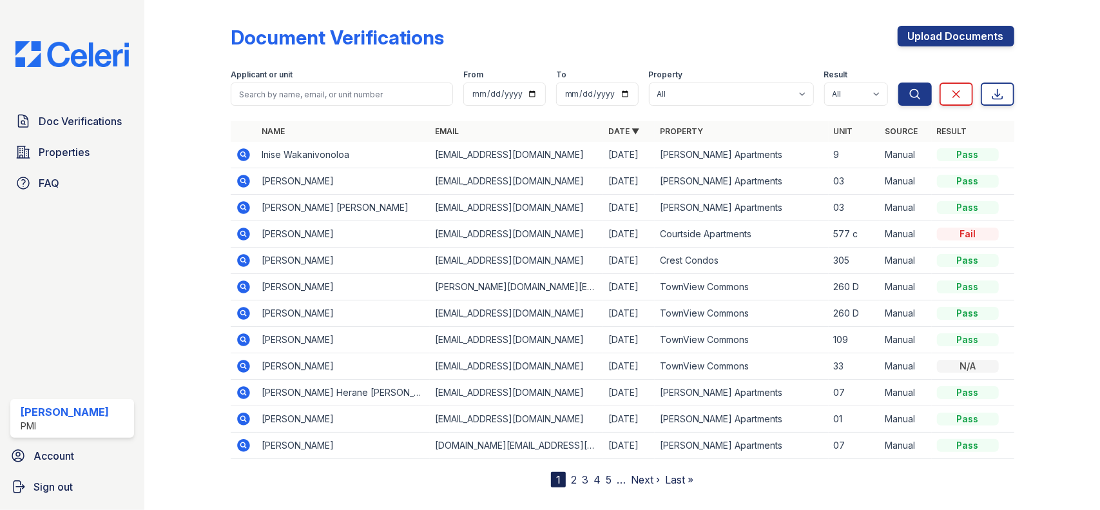
click at [706, 29] on div "Document Verifications Upload Documents" at bounding box center [623, 43] width 784 height 34
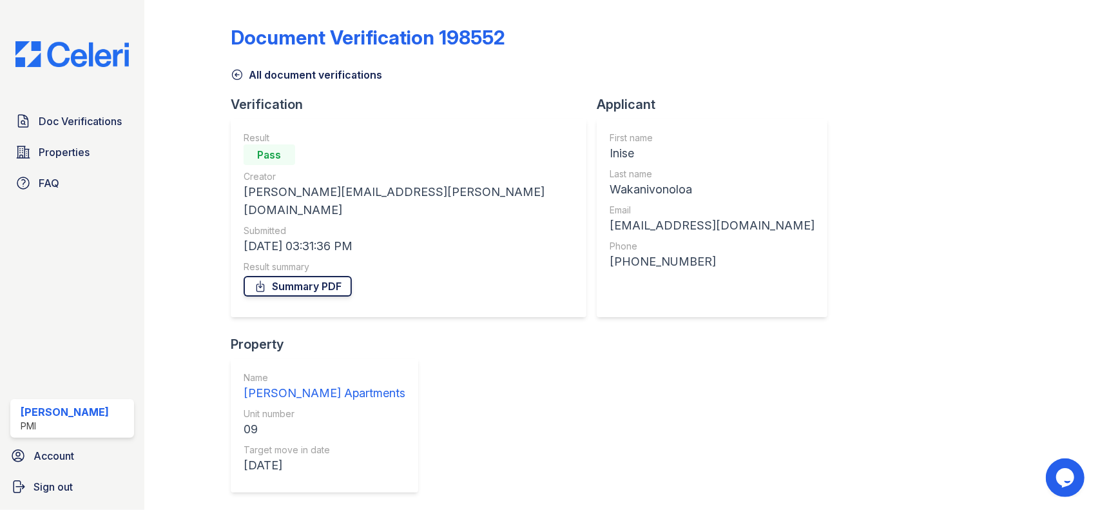
click at [308, 276] on link "Summary PDF" at bounding box center [298, 286] width 108 height 21
